Goal: Find specific page/section: Find specific page/section

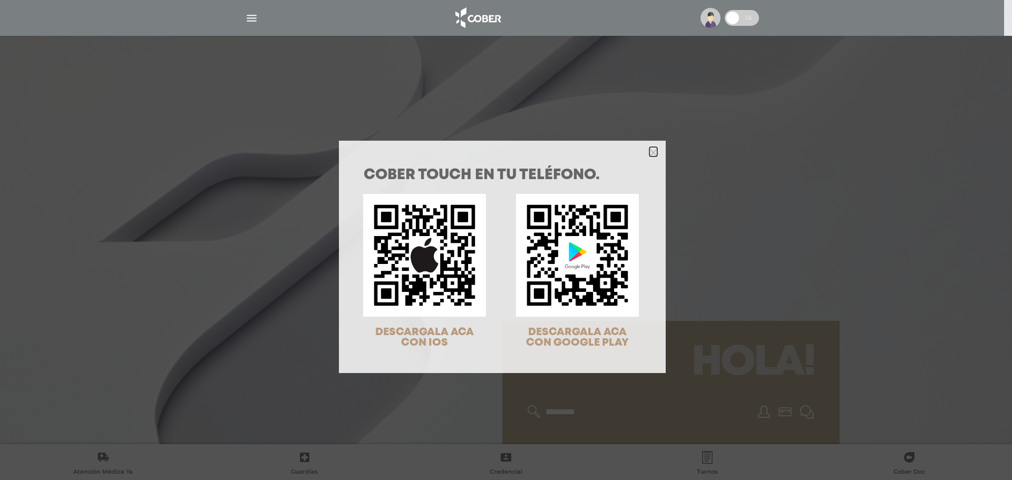
click at [650, 154] on icon "Close" at bounding box center [654, 153] width 8 height 8
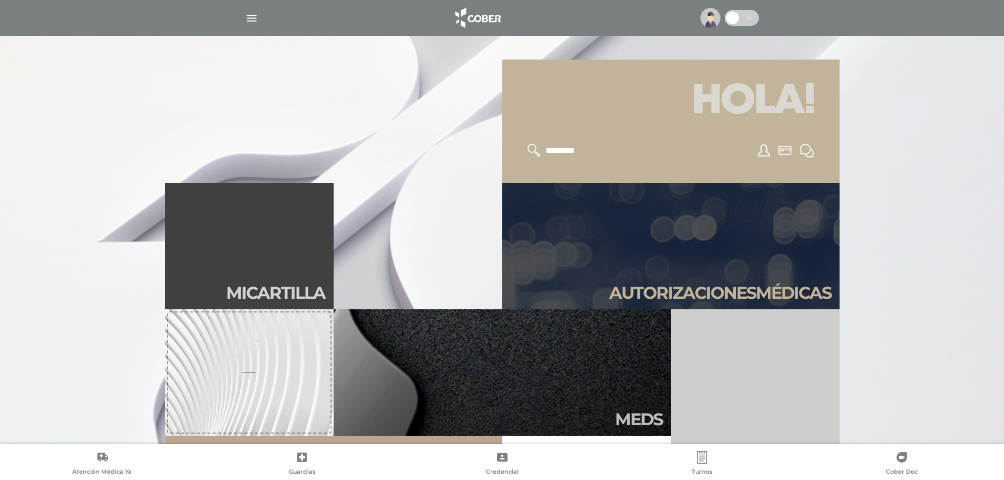
scroll to position [264, 0]
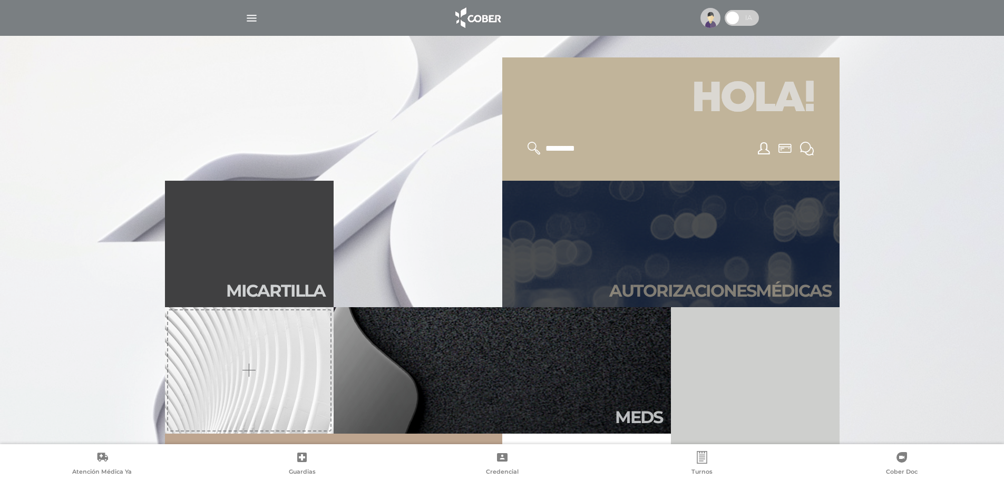
click at [625, 243] on link "Autori zaciones médicas" at bounding box center [670, 244] width 337 height 127
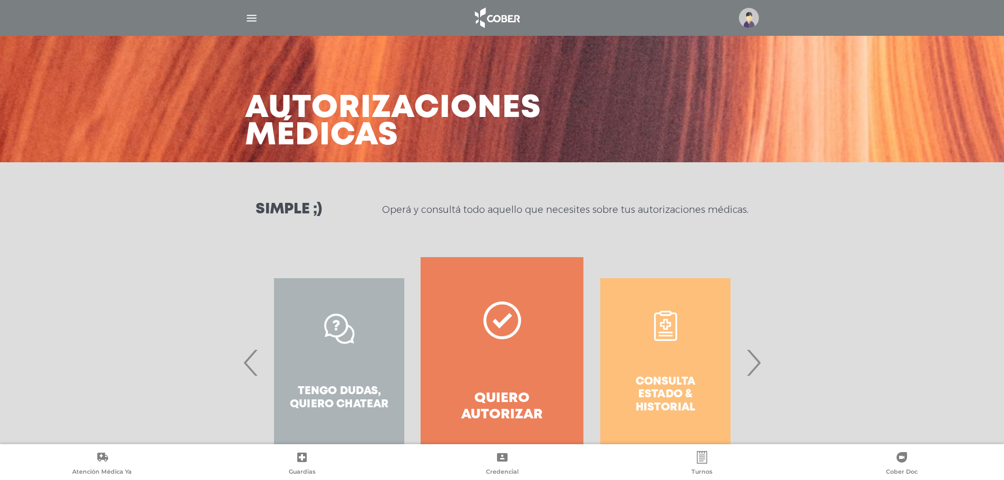
drag, startPoint x: 254, startPoint y: 21, endPoint x: 251, endPoint y: 26, distance: 5.9
click at [254, 22] on img "button" at bounding box center [251, 18] width 13 height 13
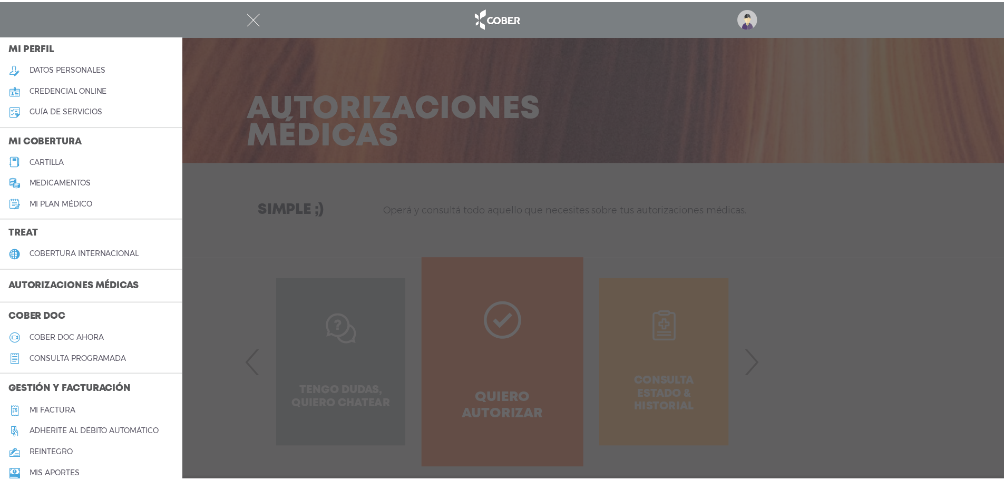
scroll to position [158, 0]
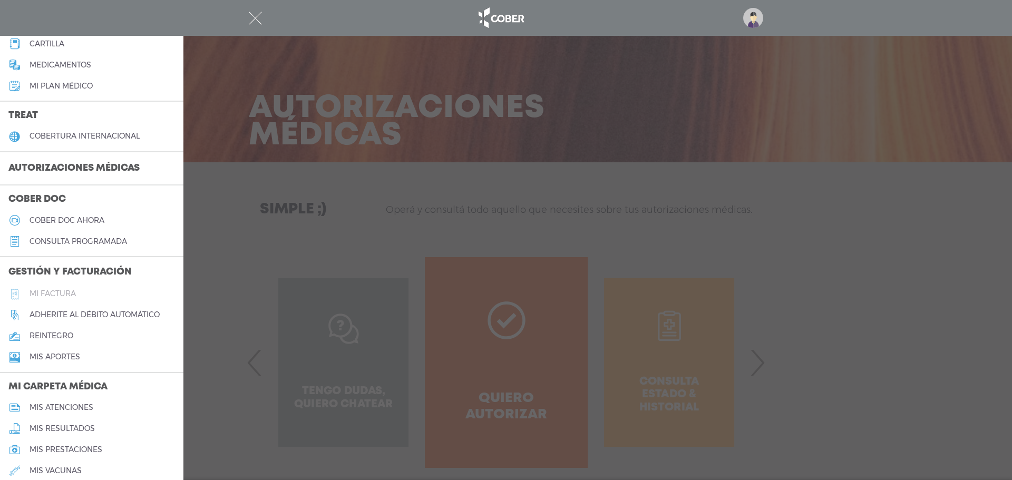
click at [59, 293] on h5 "Mi factura" at bounding box center [53, 293] width 46 height 9
